Goal: Information Seeking & Learning: Learn about a topic

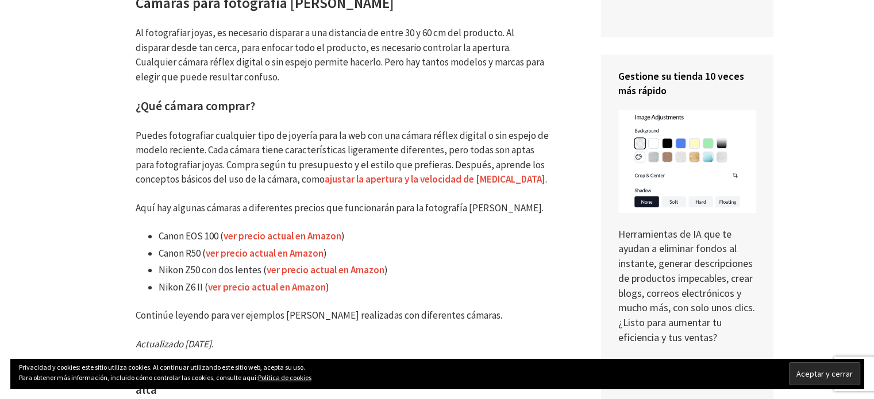
scroll to position [459, 0]
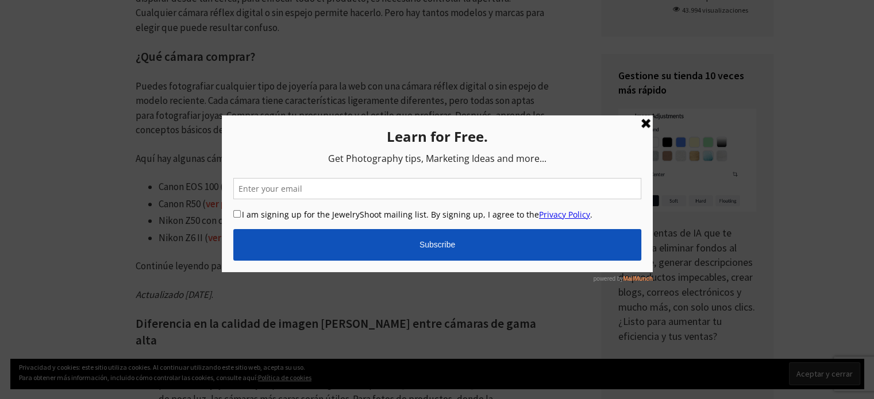
click at [647, 120] on link at bounding box center [645, 123] width 14 height 14
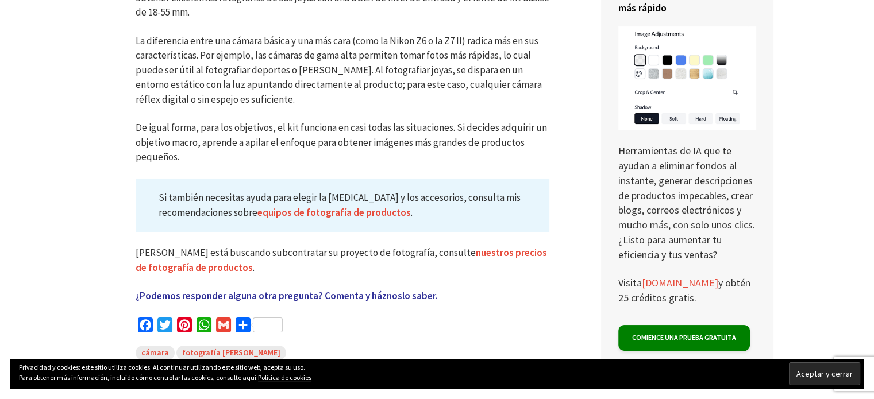
scroll to position [4020, 0]
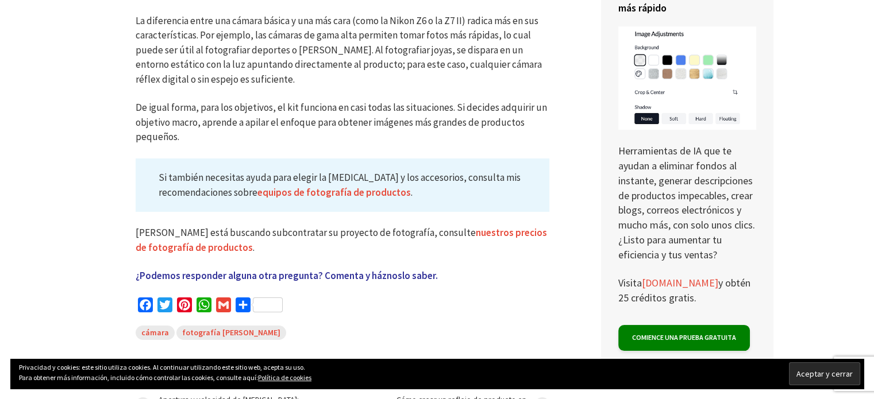
click at [217, 383] on div "Aceptar y cerrar Privacidad y cookies: este sitio utiliza cookies. Al continuar…" at bounding box center [436, 374] width 853 height 30
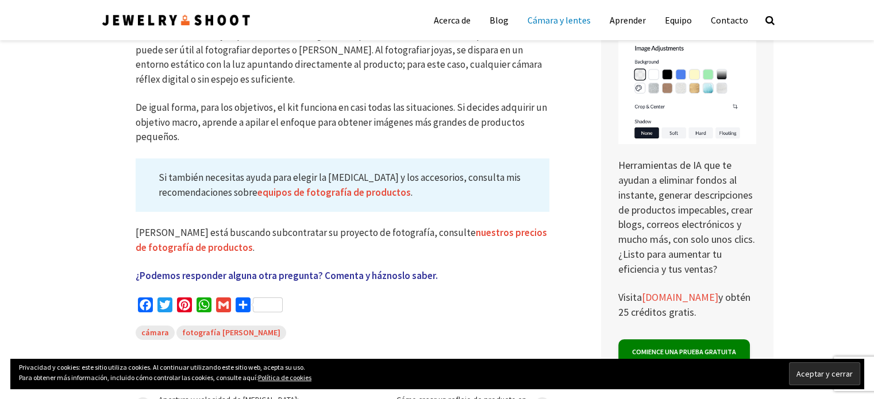
scroll to position [3963, 0]
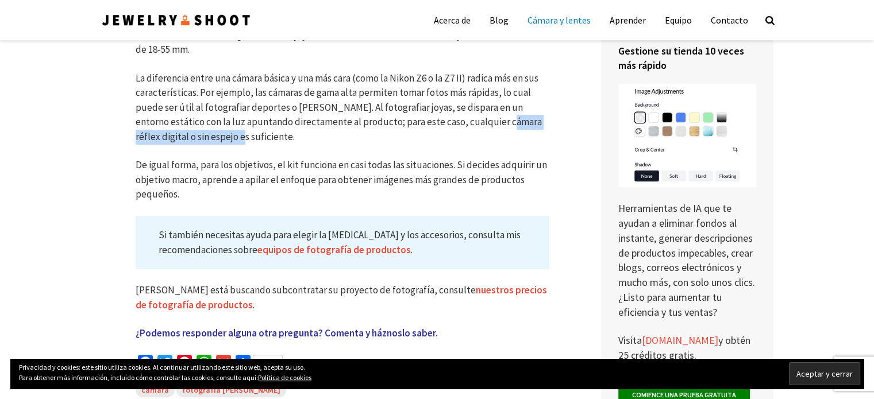
drag, startPoint x: 465, startPoint y: 84, endPoint x: 214, endPoint y: 107, distance: 252.6
click at [214, 107] on p "La diferencia entre una cámara básica y una más cara (como la Nikon Z6 o la Z7 …" at bounding box center [342, 108] width 413 height 74
copy font "cámara réflex digital o sin espejo"
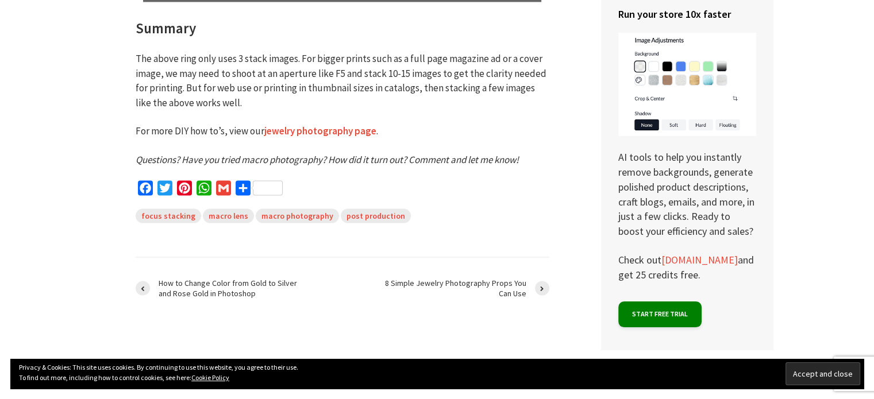
scroll to position [6605, 0]
